Goal: Task Accomplishment & Management: Manage account settings

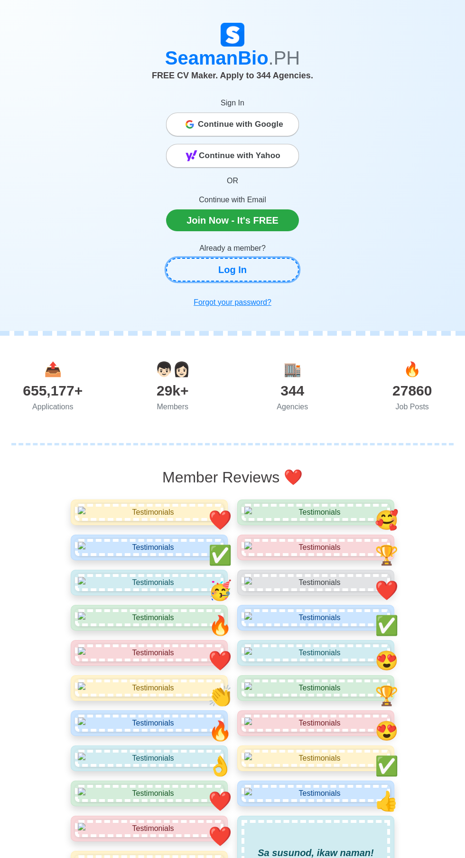
click at [199, 260] on link "Log In" at bounding box center [232, 270] width 133 height 24
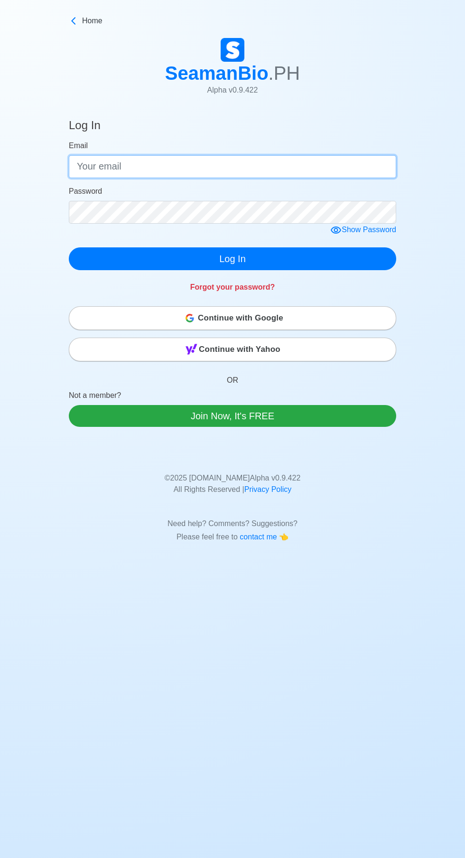
click at [104, 167] on input "Email" at bounding box center [233, 166] width 328 height 23
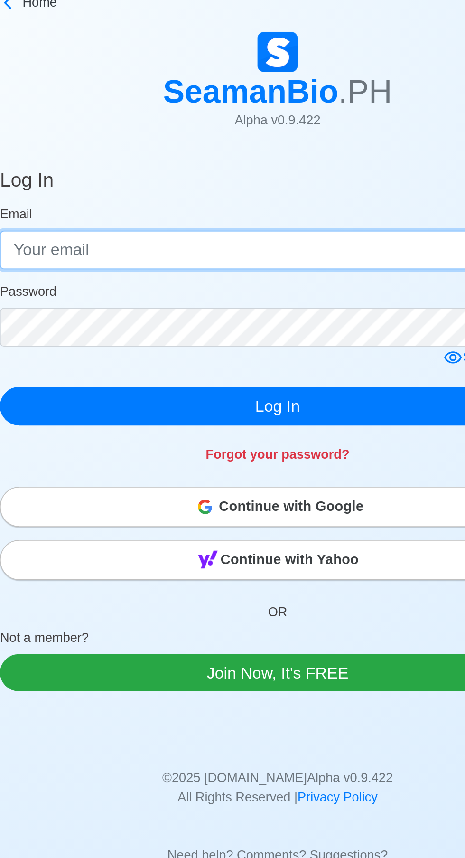
type input "[EMAIL_ADDRESS][DOMAIN_NAME]"
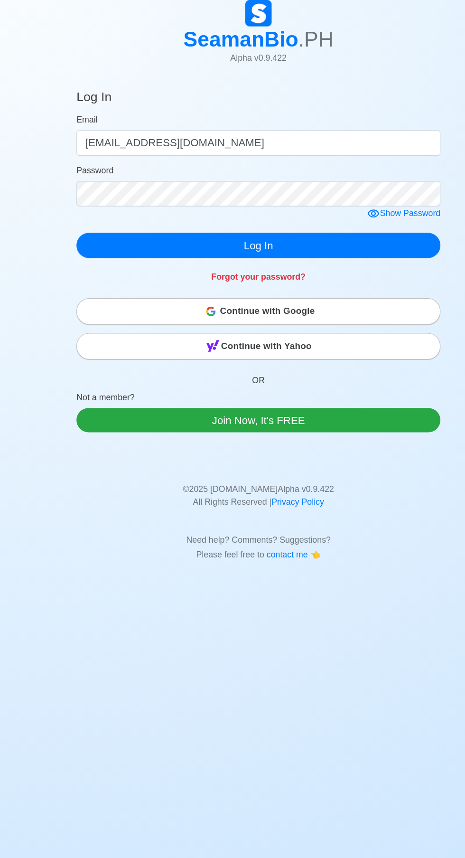
click at [129, 319] on div "Continue with Google" at bounding box center [232, 318] width 327 height 19
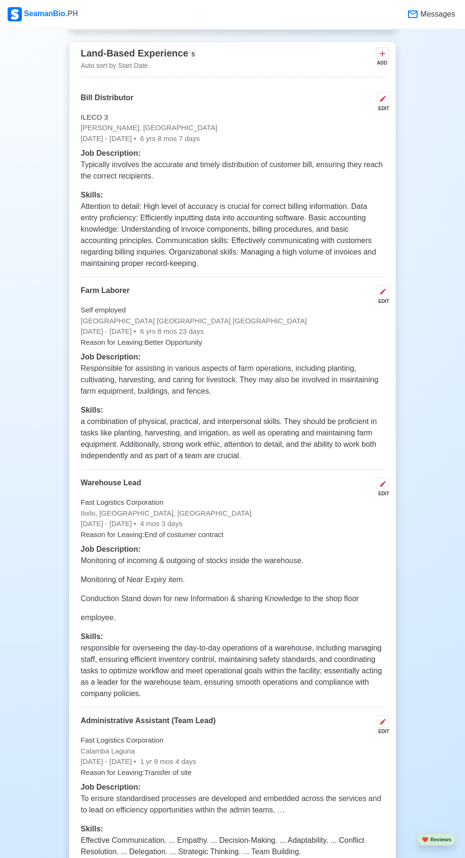
scroll to position [2147, 0]
click at [383, 299] on div "EDIT" at bounding box center [381, 302] width 16 height 7
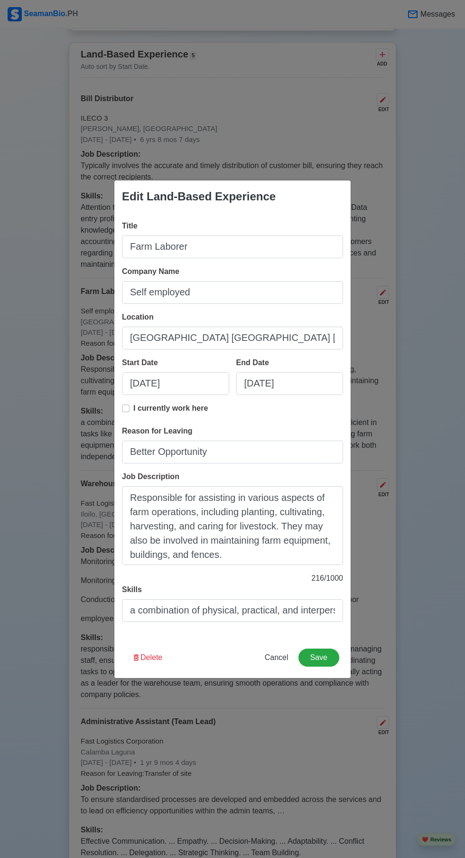
click at [133, 407] on label "I currently work here" at bounding box center [170, 412] width 75 height 19
type input "08/11/2018"
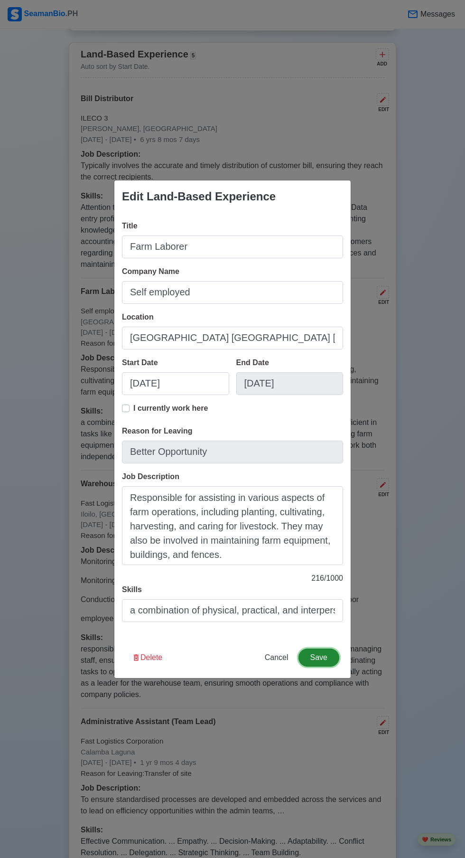
click at [328, 651] on button "Save" at bounding box center [319, 658] width 41 height 18
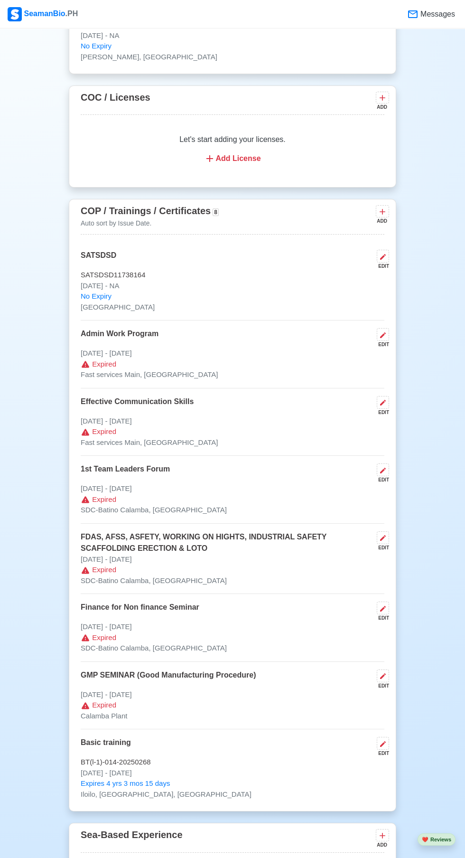
scroll to position [1232, 0]
click at [383, 334] on icon at bounding box center [383, 336] width 6 height 6
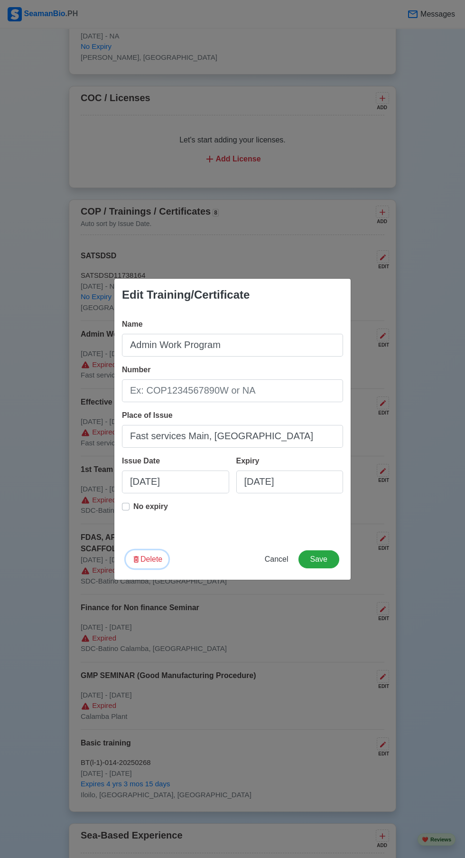
click at [152, 558] on button "Delete" at bounding box center [147, 559] width 43 height 18
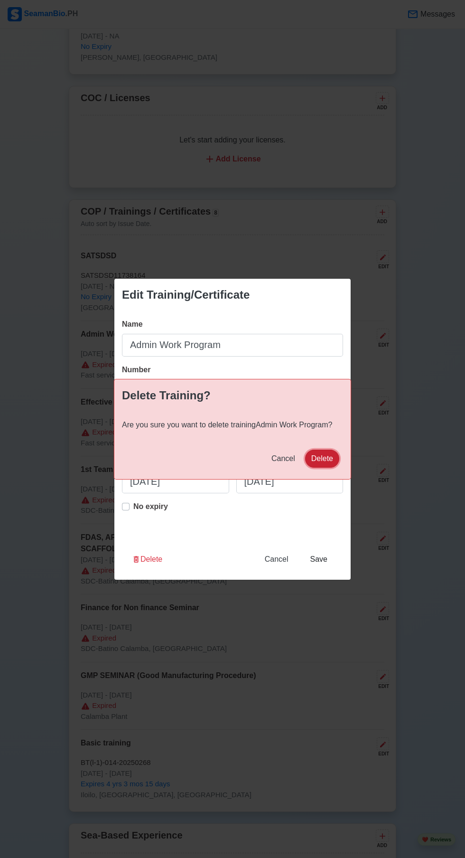
click at [322, 458] on button "Delete" at bounding box center [322, 459] width 34 height 18
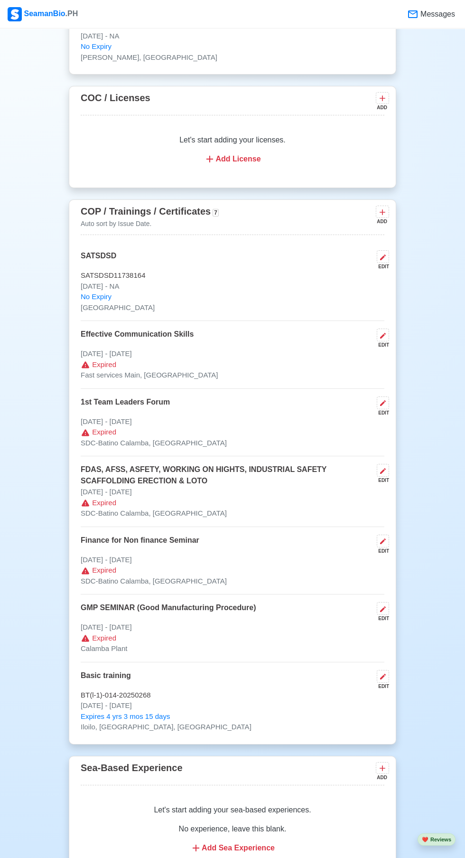
click at [378, 353] on p "Feb 01 2025 - Jan 01 2016" at bounding box center [233, 354] width 304 height 11
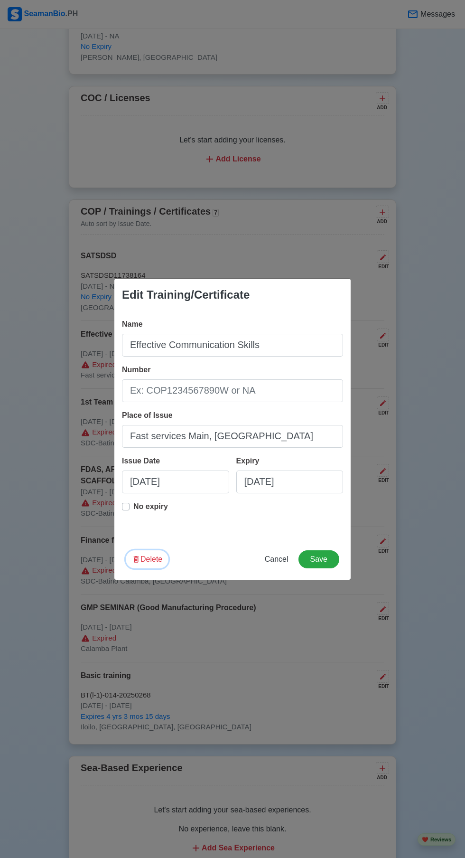
click at [136, 560] on icon "button" at bounding box center [136, 559] width 9 height 9
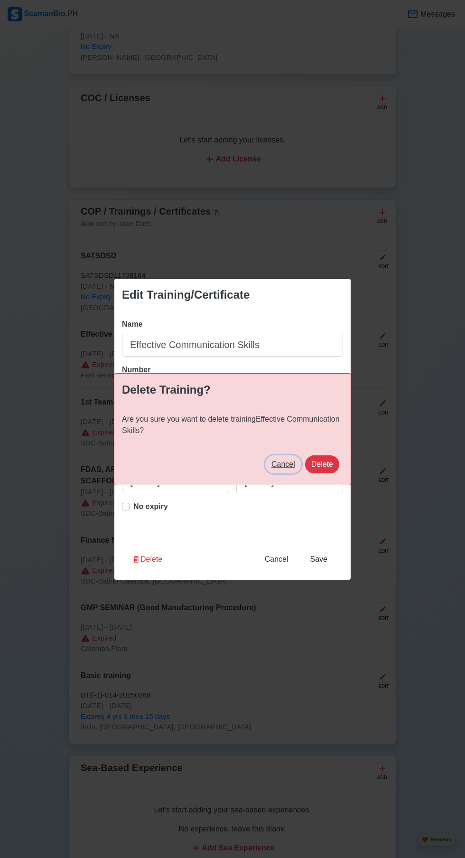
click at [282, 461] on span "Cancel" at bounding box center [284, 464] width 24 height 8
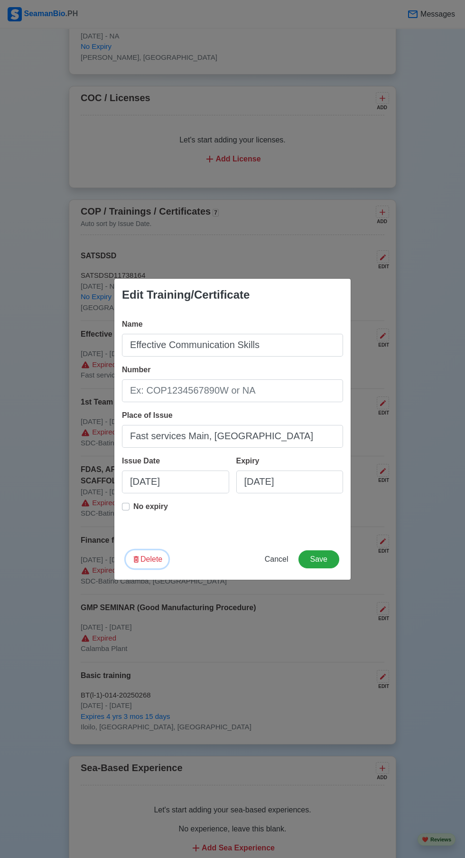
click at [152, 559] on button "Delete" at bounding box center [147, 559] width 43 height 18
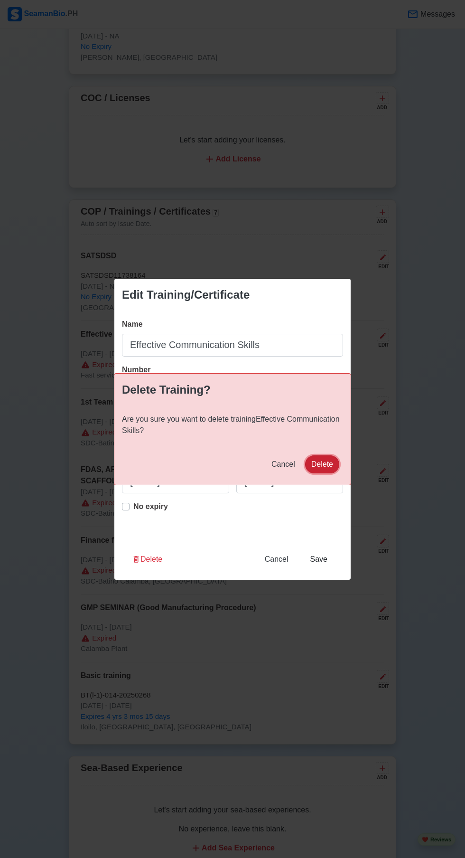
click at [324, 464] on button "Delete" at bounding box center [322, 464] width 34 height 18
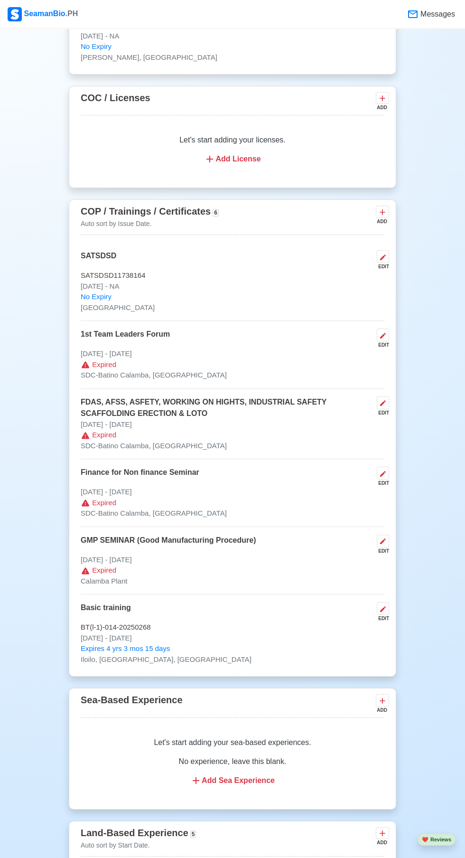
click at [383, 334] on icon at bounding box center [383, 336] width 6 height 6
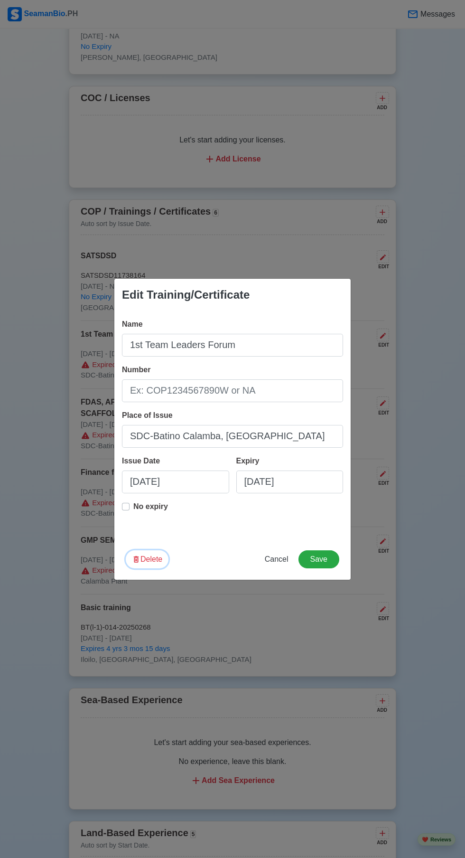
click at [151, 559] on button "Delete" at bounding box center [147, 559] width 43 height 18
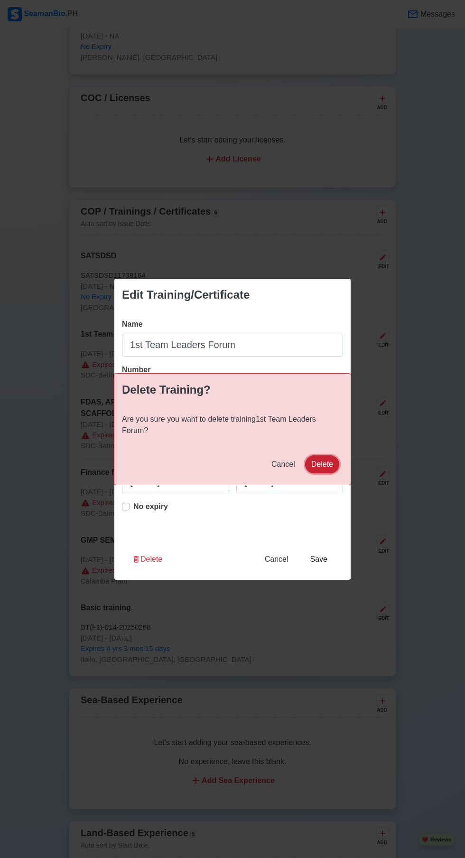
click at [326, 469] on button "Delete" at bounding box center [322, 464] width 34 height 18
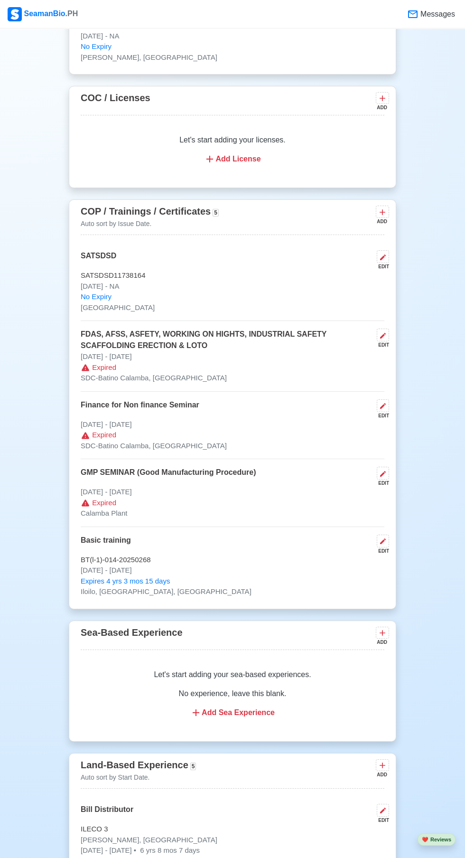
click at [383, 334] on icon at bounding box center [383, 336] width 6 height 6
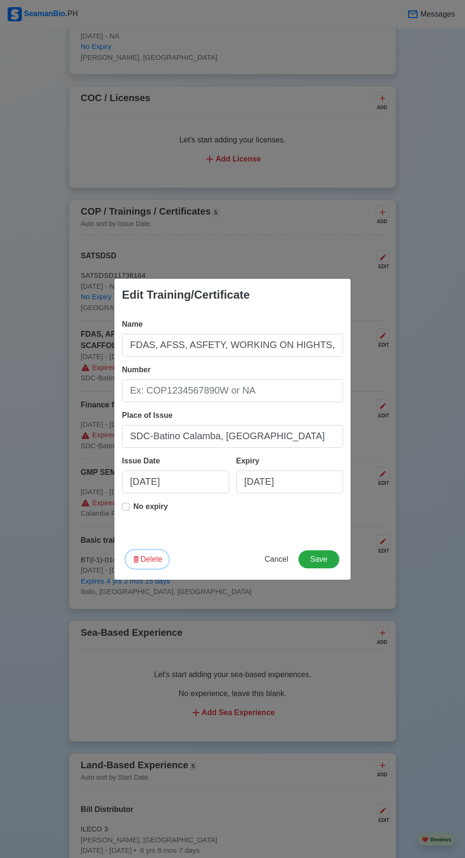
click at [145, 562] on button "Delete" at bounding box center [147, 559] width 43 height 18
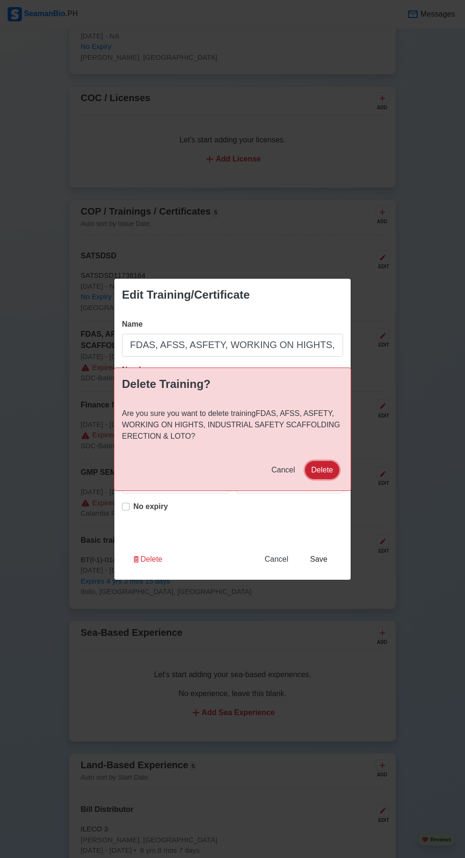
click at [335, 471] on button "Delete" at bounding box center [322, 470] width 34 height 18
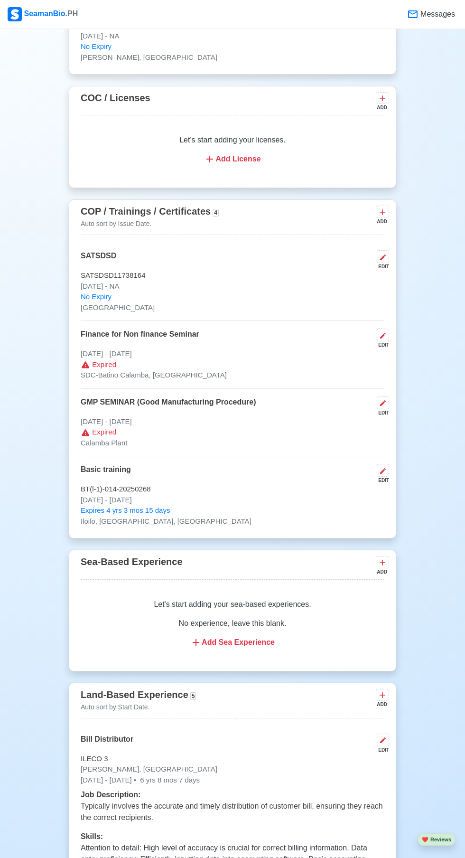
click at [383, 334] on icon at bounding box center [383, 336] width 6 height 6
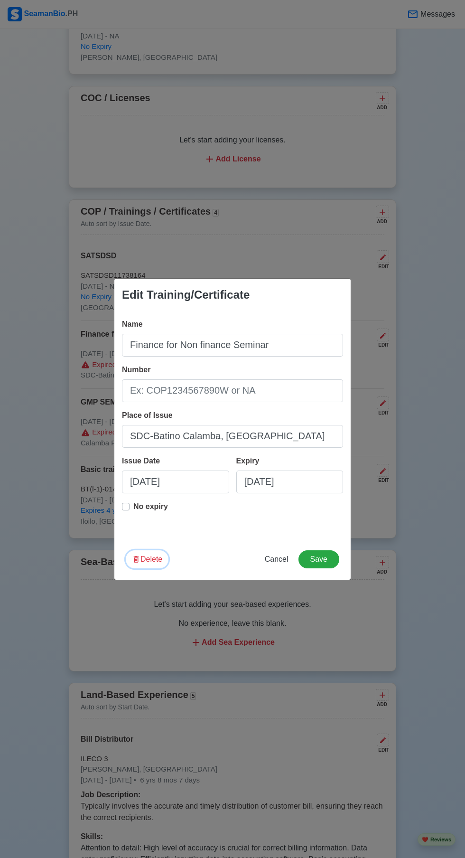
click at [136, 560] on icon "button" at bounding box center [136, 559] width 9 height 9
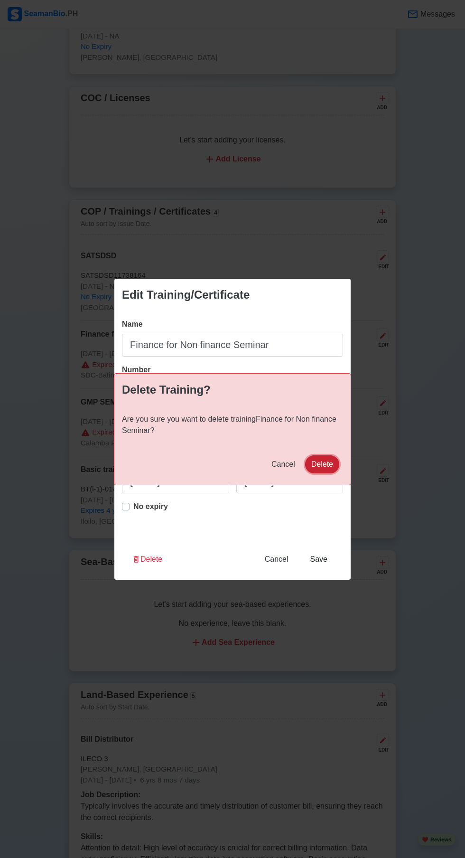
click at [324, 464] on button "Delete" at bounding box center [322, 464] width 34 height 18
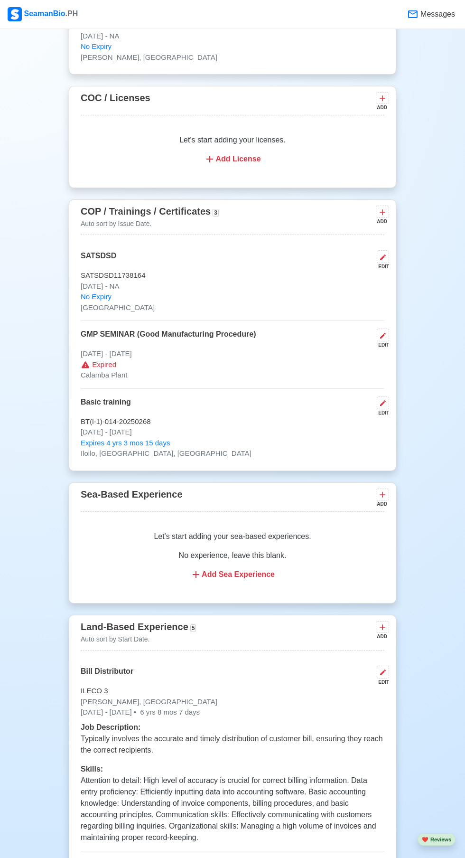
click at [383, 334] on icon at bounding box center [383, 336] width 6 height 6
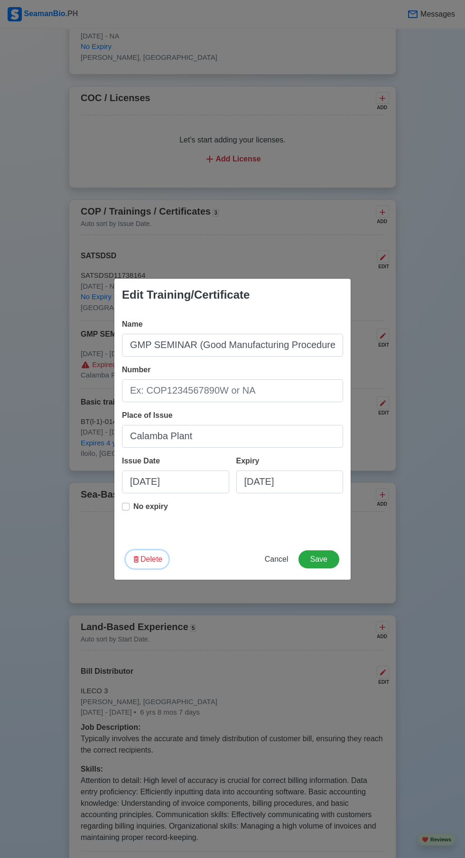
click at [136, 562] on icon "button" at bounding box center [136, 559] width 9 height 9
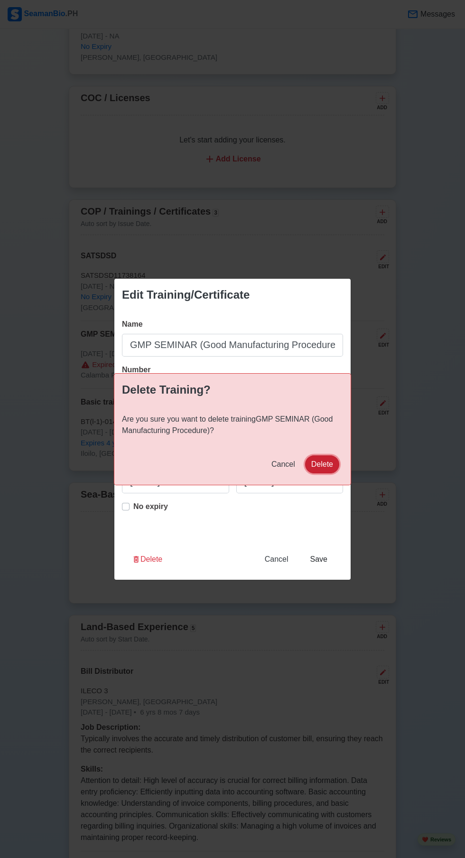
click at [332, 471] on button "Delete" at bounding box center [322, 464] width 34 height 18
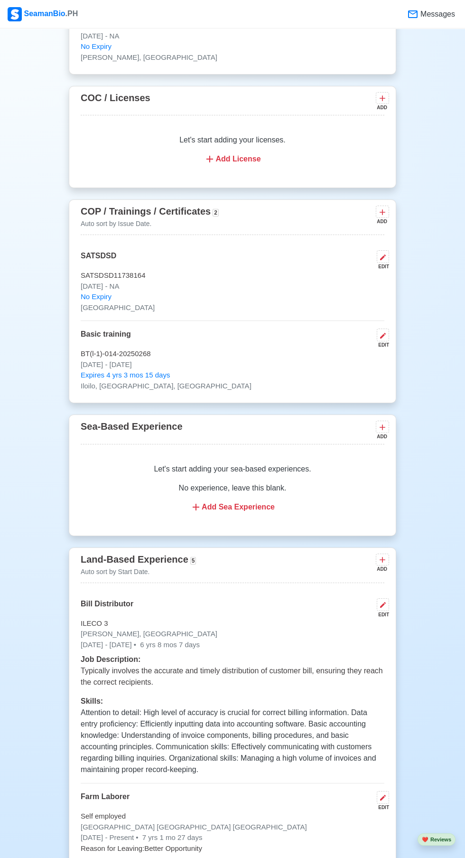
click at [382, 213] on icon at bounding box center [382, 212] width 9 height 9
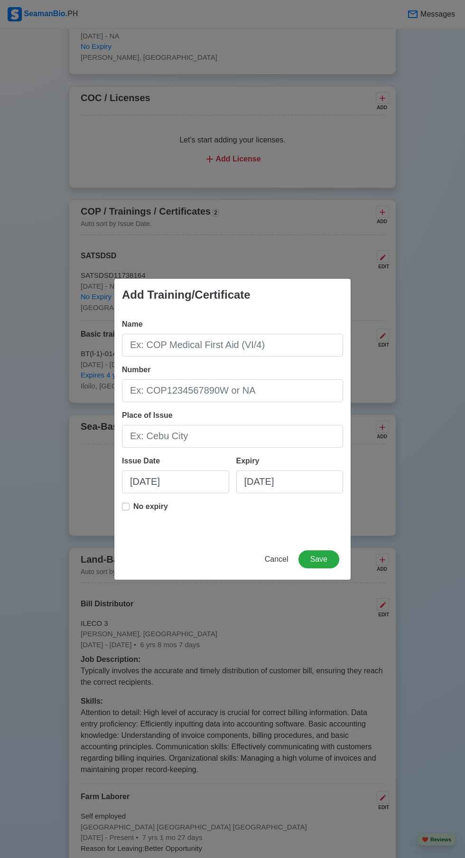
click at [440, 412] on div "Add Training/Certificate Name Number Place of Issue Issue Date 10/08/2025 Expir…" at bounding box center [232, 429] width 465 height 858
